Goal: Transaction & Acquisition: Purchase product/service

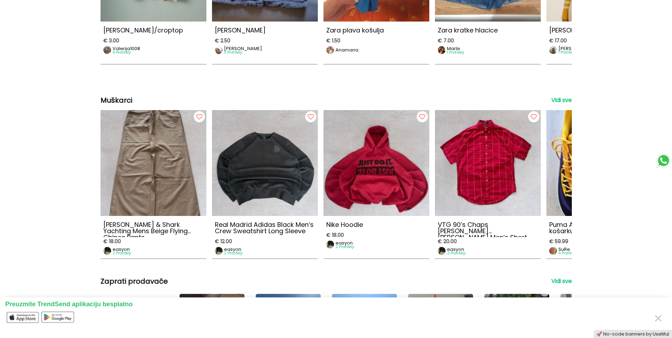
scroll to position [1589, 0]
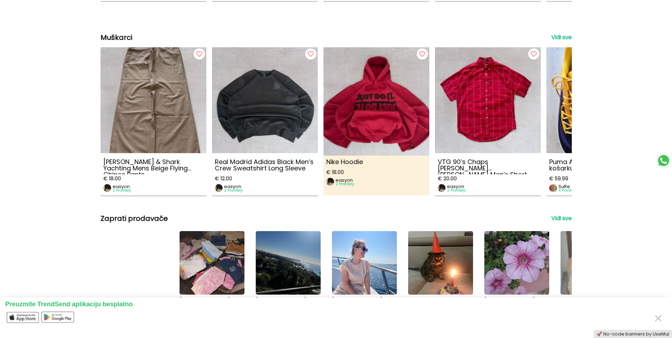
click at [391, 127] on img at bounding box center [376, 97] width 116 height 116
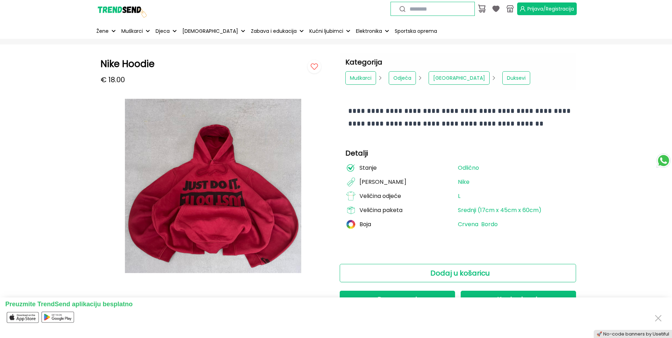
click at [654, 318] on button "Close" at bounding box center [658, 317] width 11 height 13
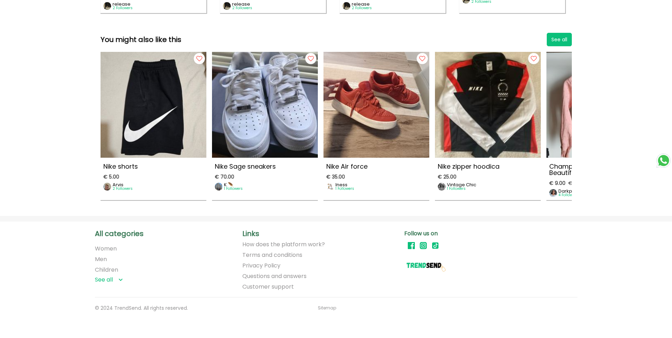
scroll to position [805, 0]
